Goal: Task Accomplishment & Management: Use online tool/utility

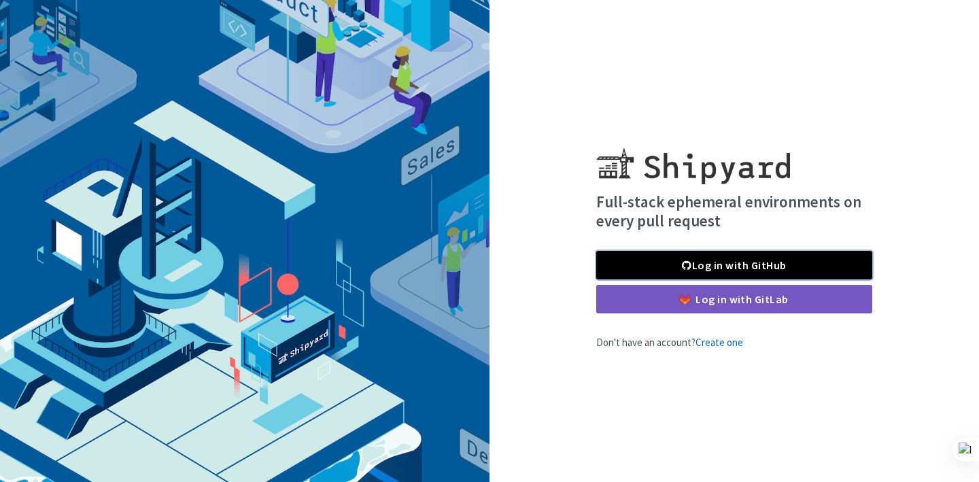
click at [726, 256] on link "Log in with GitHub" at bounding box center [734, 265] width 276 height 29
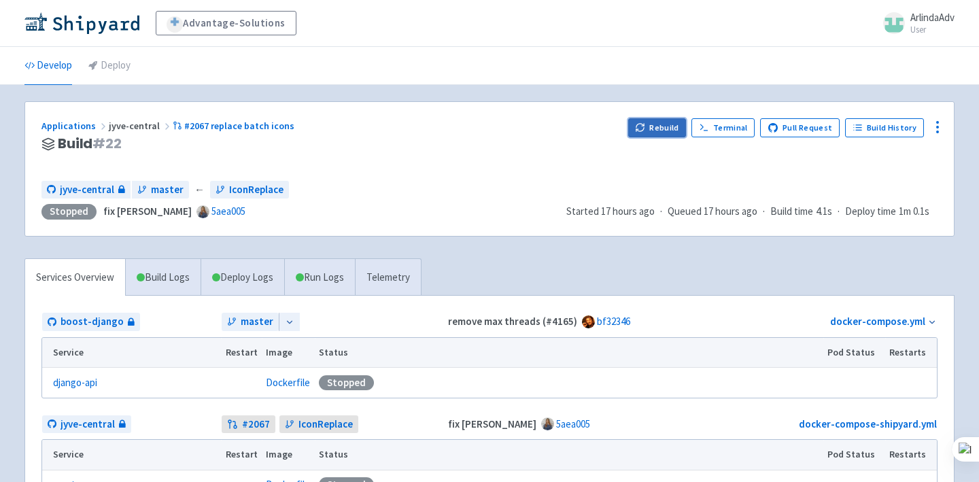
click at [683, 130] on button "Rebuild" at bounding box center [657, 127] width 58 height 19
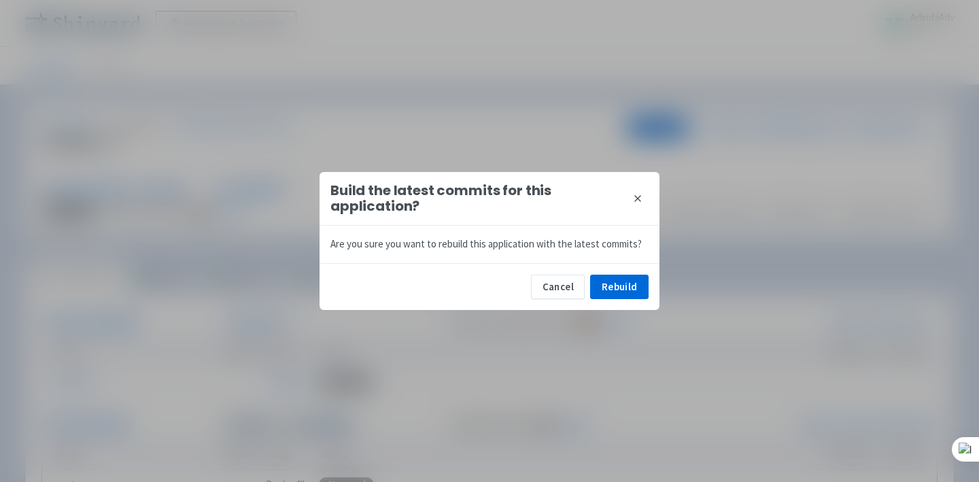
click at [620, 299] on div "Cancel Rebuild" at bounding box center [490, 286] width 340 height 47
click at [629, 289] on button "Rebuild" at bounding box center [619, 287] width 58 height 24
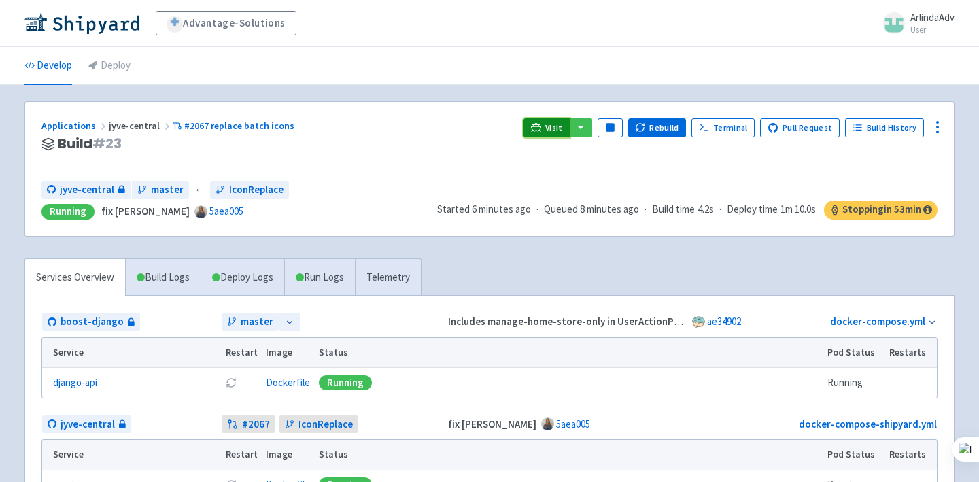
click at [541, 125] on icon at bounding box center [536, 127] width 10 height 10
